Goal: Check status

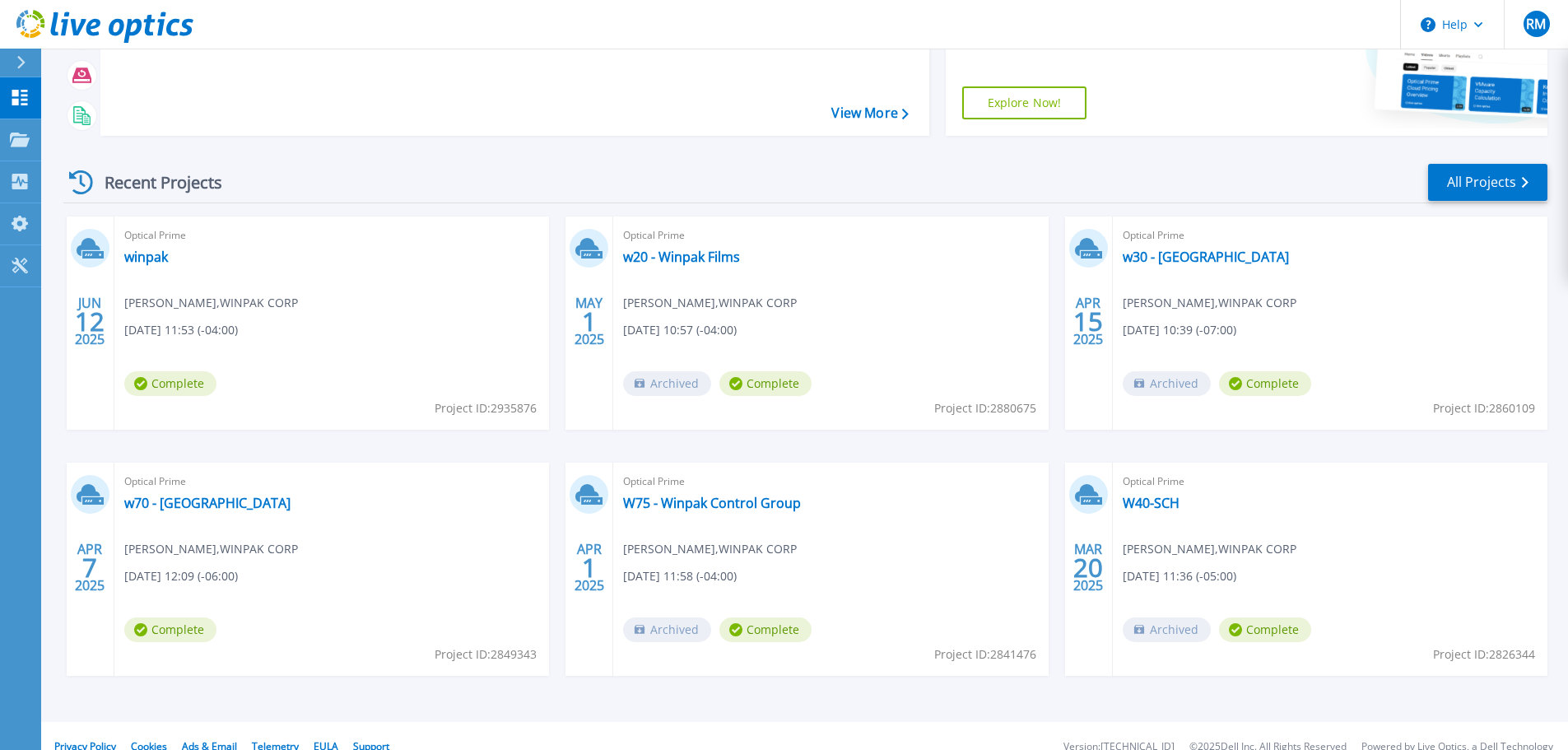
scroll to position [231, 0]
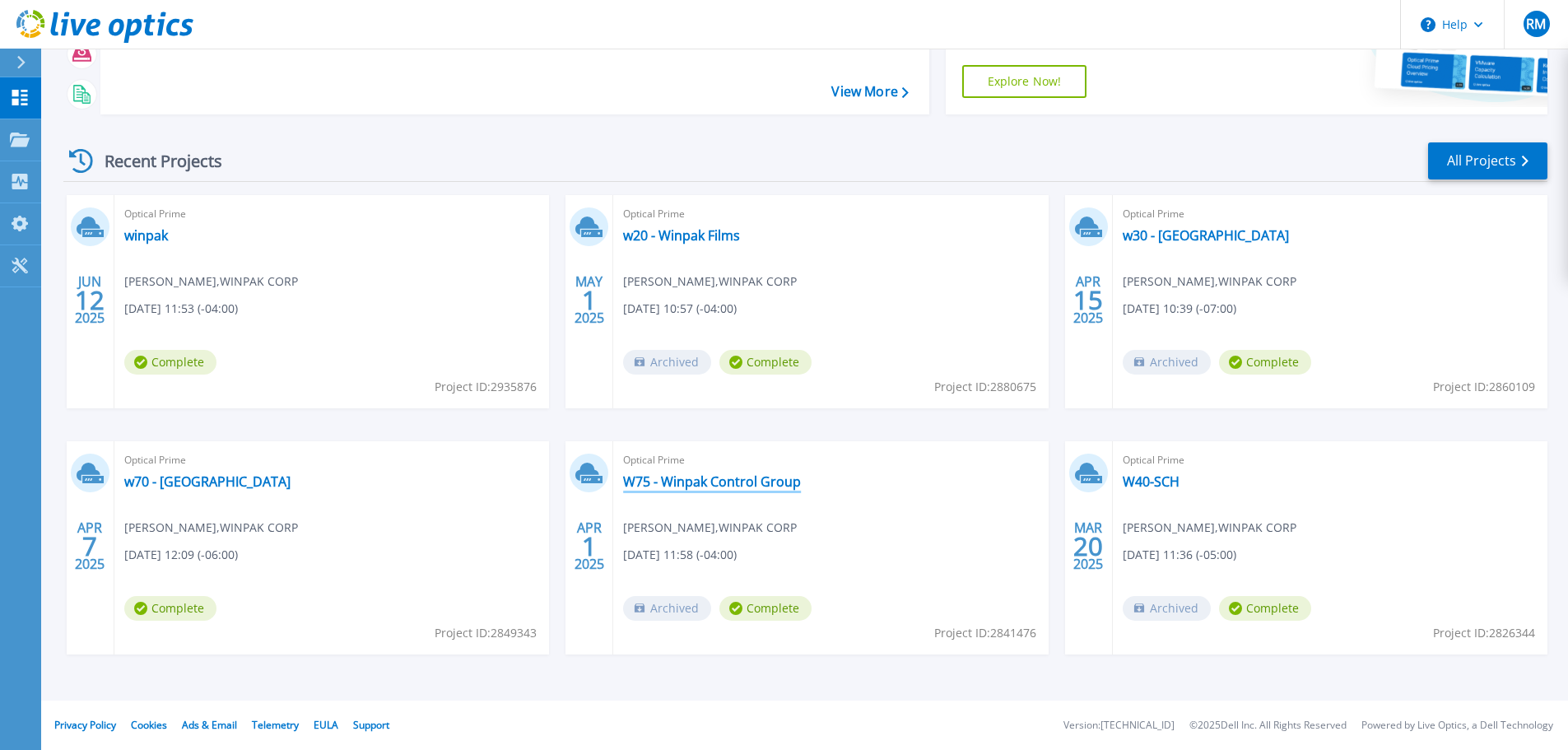
click at [738, 479] on link "W75 - Winpak Control Group" at bounding box center [712, 481] width 178 height 17
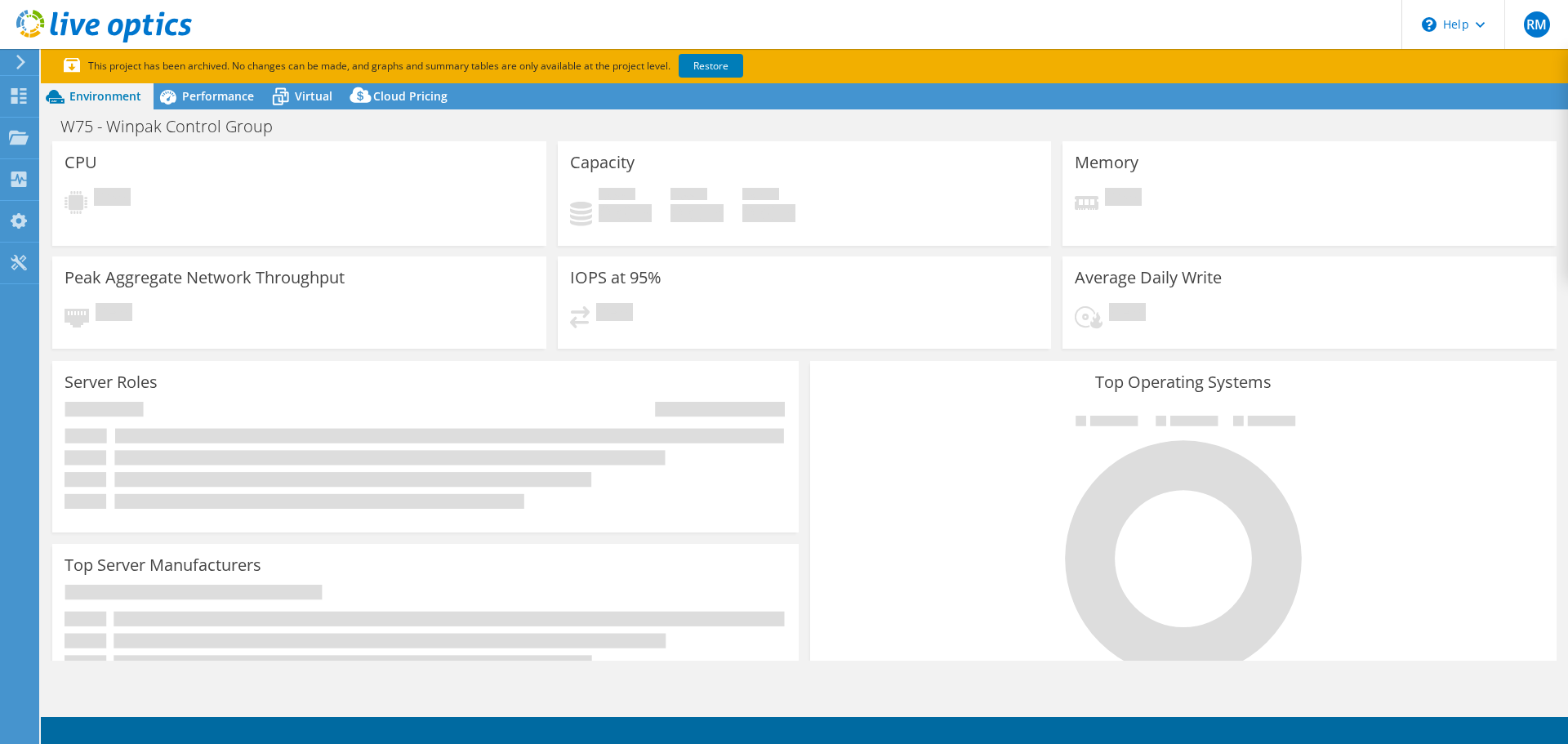
select select "USD"
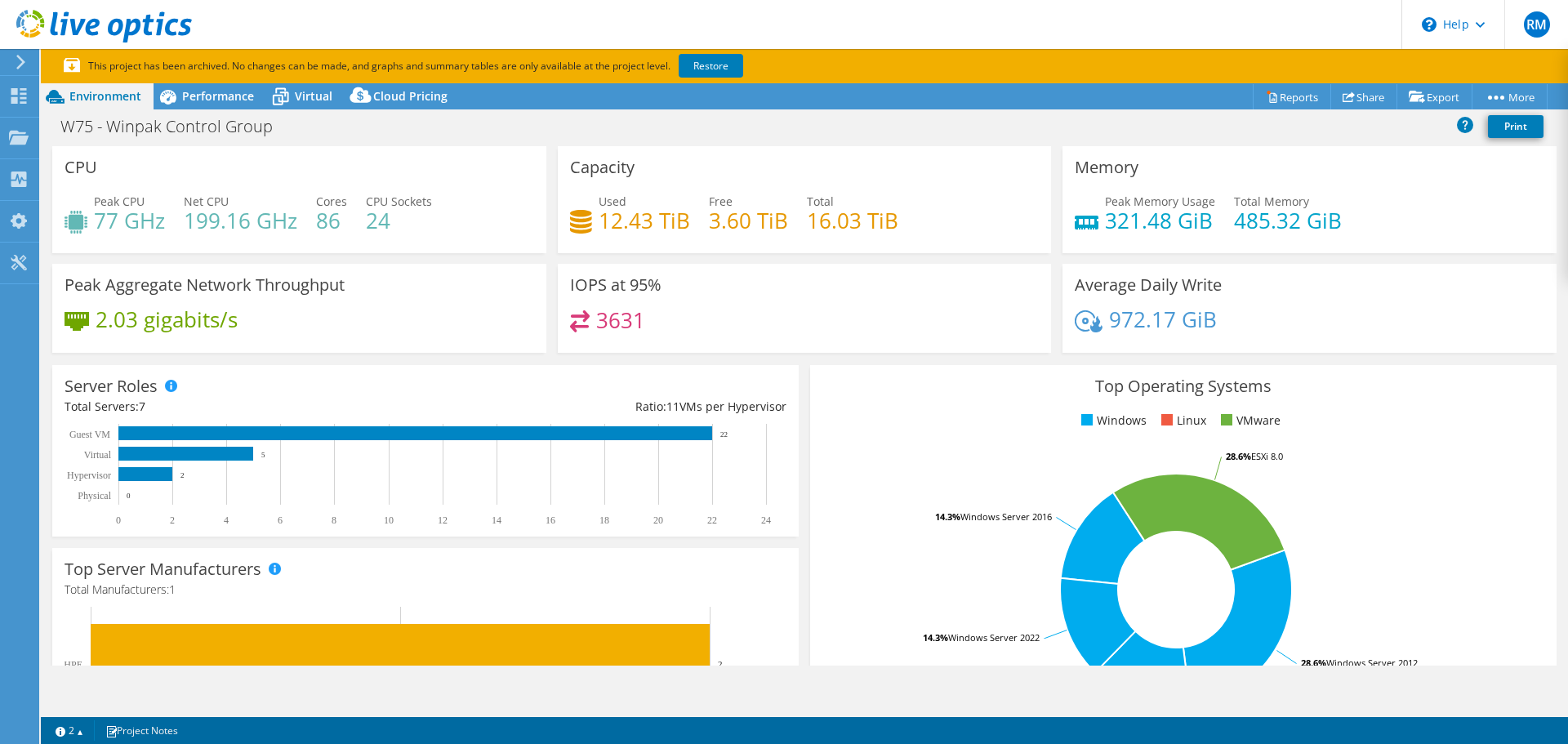
click at [946, 435] on div "Top Operating Systems Windows Linux VMware 28.6% Windows Server 2012 14.3% Wind…" at bounding box center [1183, 560] width 746 height 391
drag, startPoint x: 1225, startPoint y: 223, endPoint x: 1338, endPoint y: 227, distance: 113.1
click at [1338, 227] on div "Peak Memory Usage 321.48 GiB Total Memory 485.32 GiB" at bounding box center [1309, 219] width 469 height 53
click at [1383, 215] on div "Peak Memory Usage 321.48 GiB Total Memory 485.32 GiB" at bounding box center [1309, 219] width 469 height 53
